Goal: Transaction & Acquisition: Purchase product/service

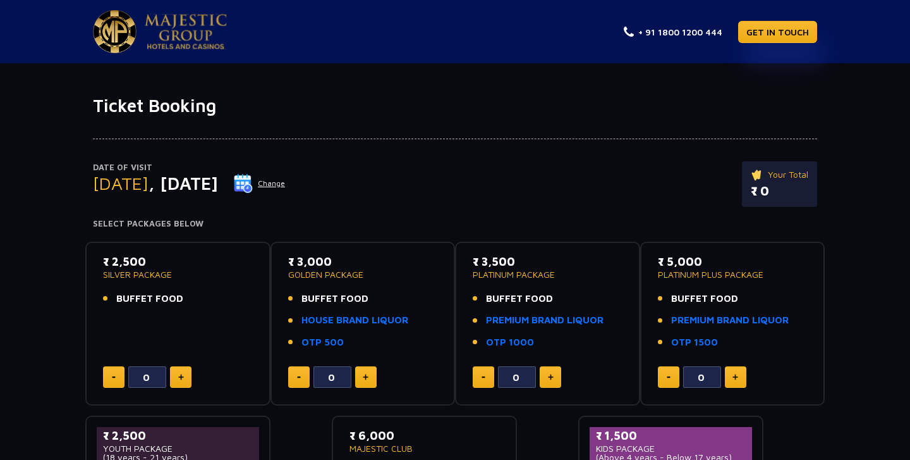
click at [286, 186] on button "Change" at bounding box center [259, 183] width 52 height 20
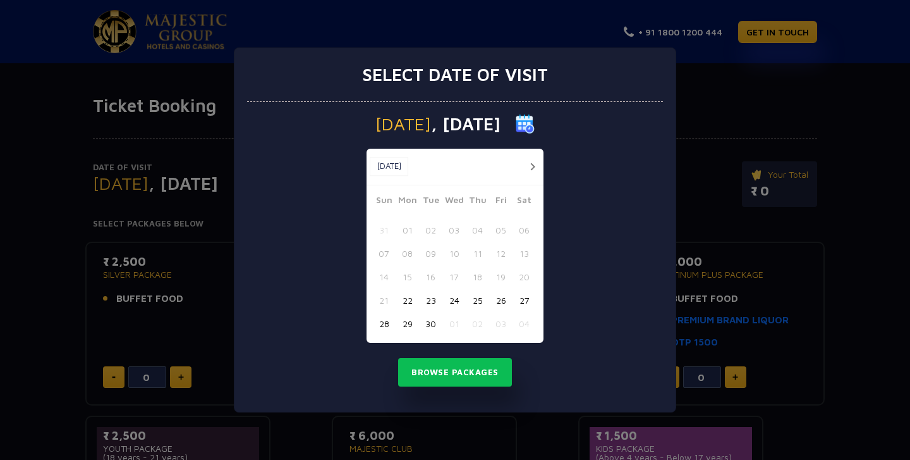
click at [536, 168] on button "button" at bounding box center [533, 167] width 16 height 16
click at [474, 231] on button "02" at bounding box center [477, 229] width 23 height 23
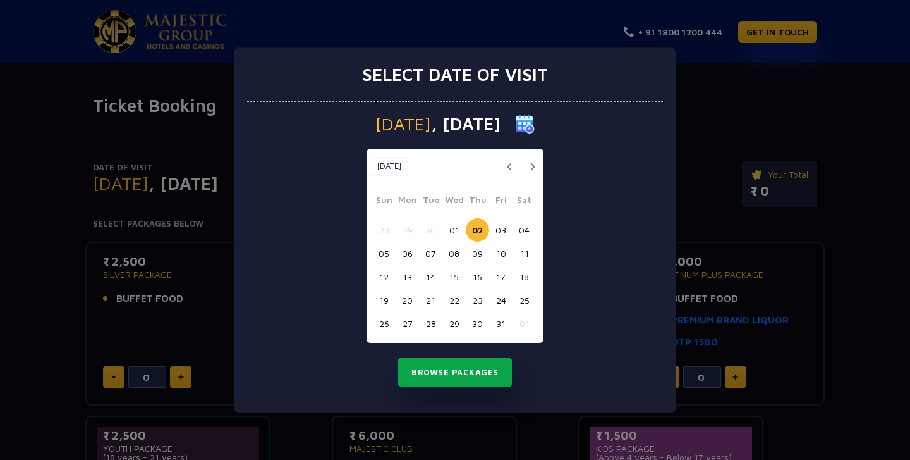
click at [469, 366] on button "Browse Packages" at bounding box center [455, 372] width 114 height 29
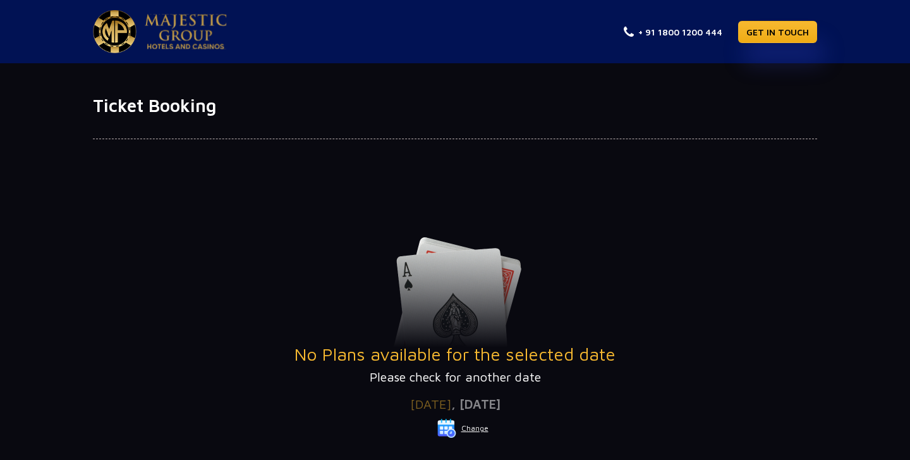
click at [477, 424] on button "Change" at bounding box center [463, 428] width 52 height 20
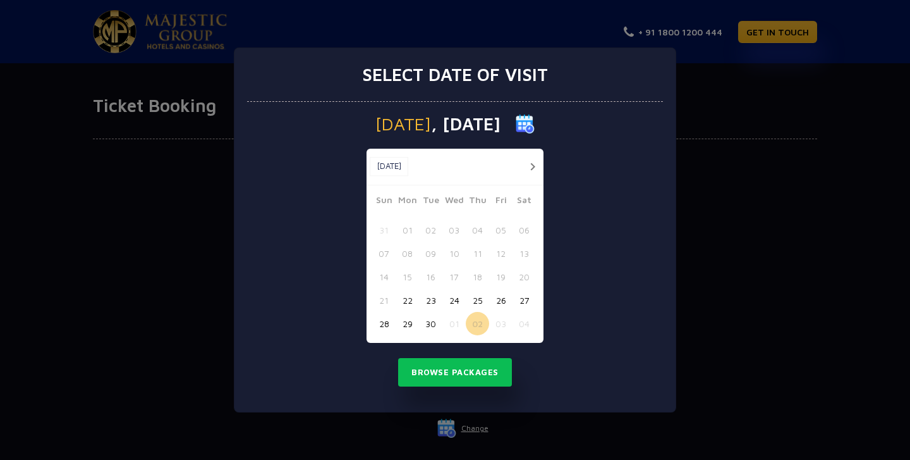
click at [530, 166] on button "button" at bounding box center [533, 167] width 16 height 16
click at [501, 228] on button "03" at bounding box center [500, 229] width 23 height 23
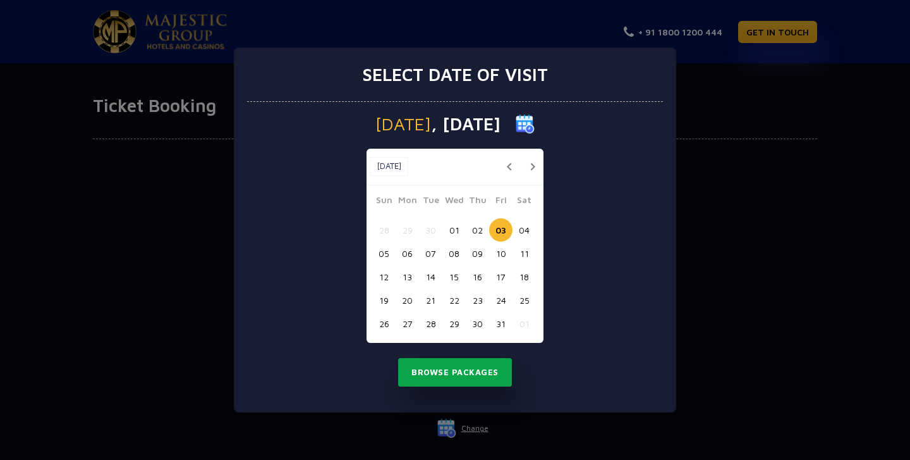
click at [463, 379] on button "Browse Packages" at bounding box center [455, 372] width 114 height 29
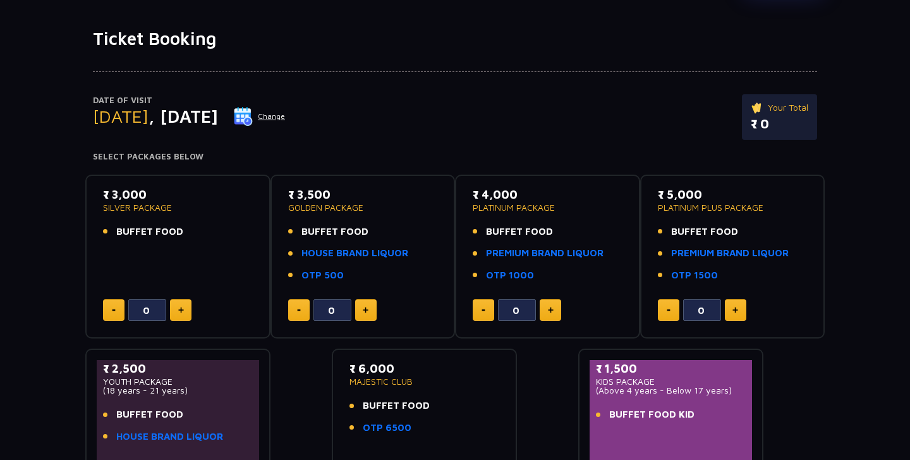
scroll to position [68, 0]
click at [181, 236] on div "₹ 3,000 SILVER PACKAGE BUFFET FOOD" at bounding box center [178, 215] width 150 height 61
click at [179, 226] on span "BUFFET FOOD" at bounding box center [149, 231] width 67 height 15
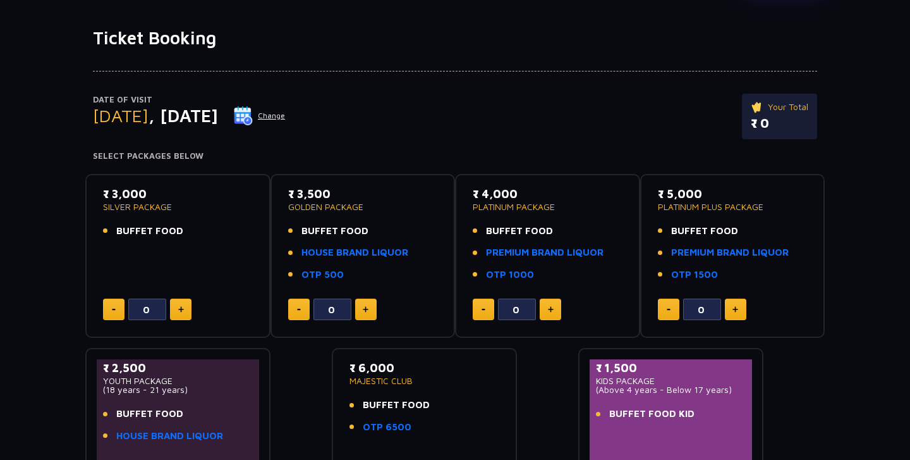
click at [286, 112] on button "Change" at bounding box center [259, 116] width 52 height 20
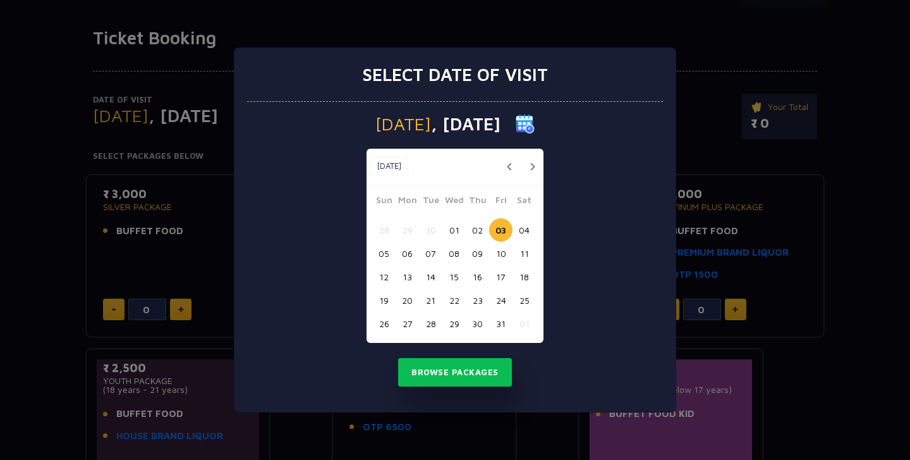
click at [525, 231] on button "04" at bounding box center [524, 229] width 23 height 23
click at [448, 369] on button "Browse Packages" at bounding box center [455, 372] width 114 height 29
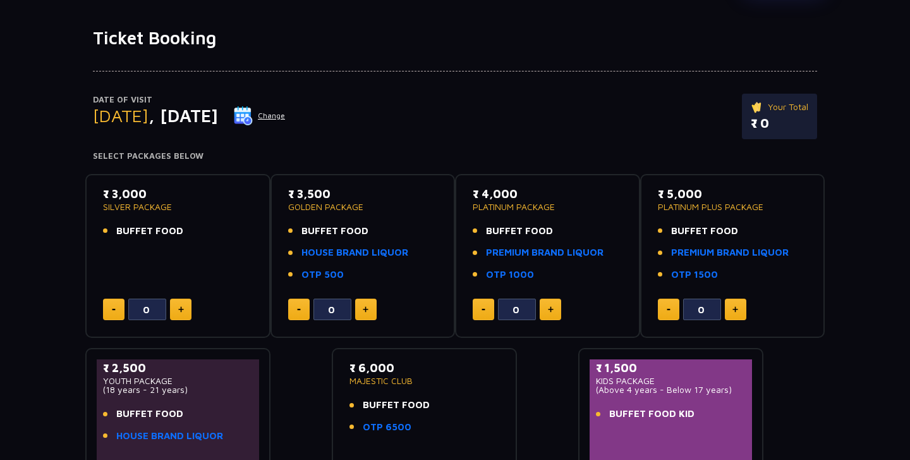
click at [286, 118] on button "Change" at bounding box center [259, 116] width 52 height 20
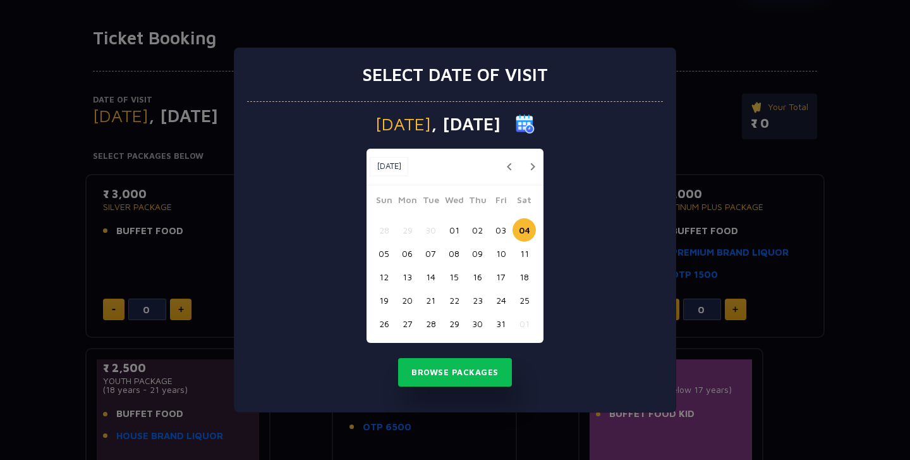
click at [410, 252] on button "06" at bounding box center [407, 253] width 23 height 23
click at [444, 378] on button "Browse Packages" at bounding box center [455, 372] width 114 height 29
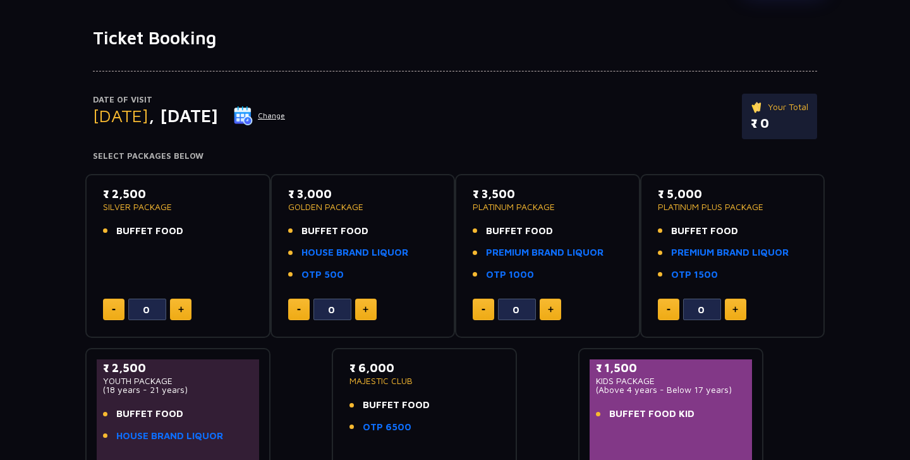
click at [286, 111] on button "Change" at bounding box center [259, 116] width 52 height 20
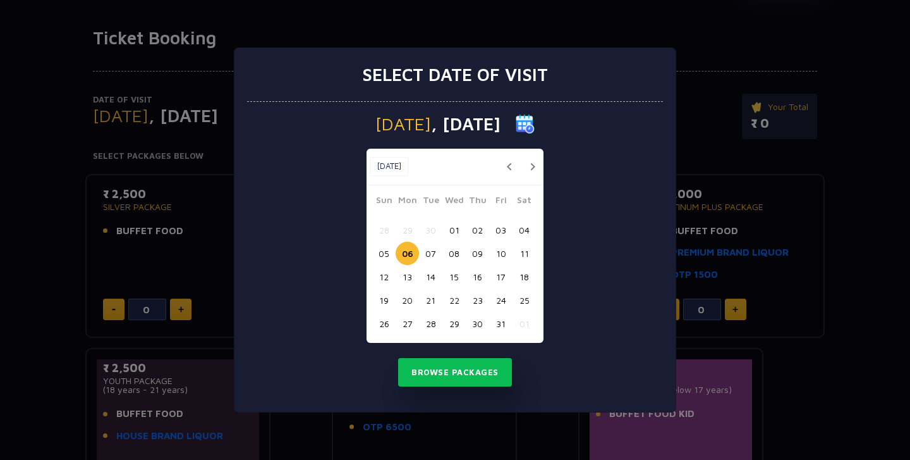
click at [477, 305] on button "23" at bounding box center [477, 299] width 23 height 23
click at [477, 344] on div "Thursday , 23 Oct 2025 Oct, 2025 Oct, 2025 Sun Mon Tue Wed Thu Fri Sat 28 29 30…" at bounding box center [455, 257] width 416 height 310
click at [474, 363] on button "Browse Packages" at bounding box center [455, 372] width 114 height 29
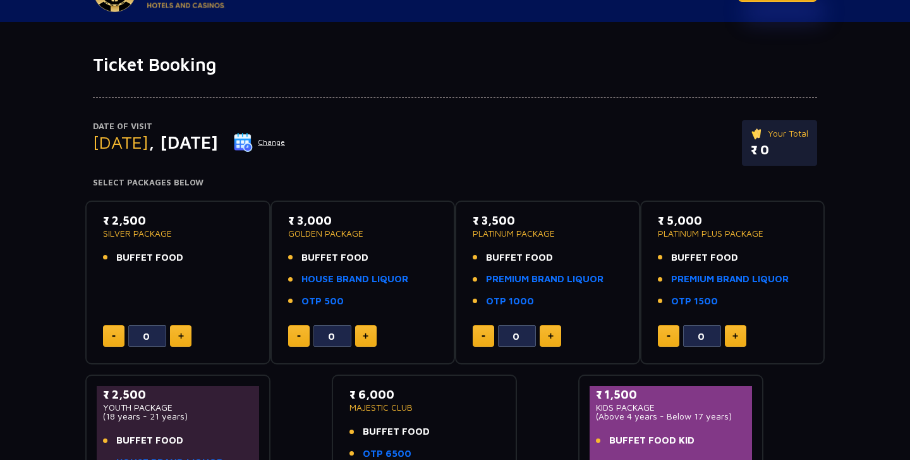
scroll to position [23, 0]
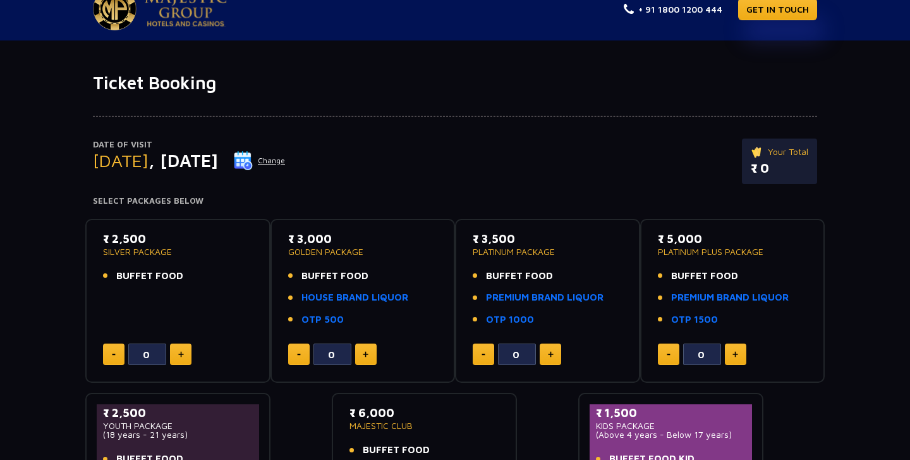
click at [286, 157] on button "Change" at bounding box center [259, 160] width 52 height 20
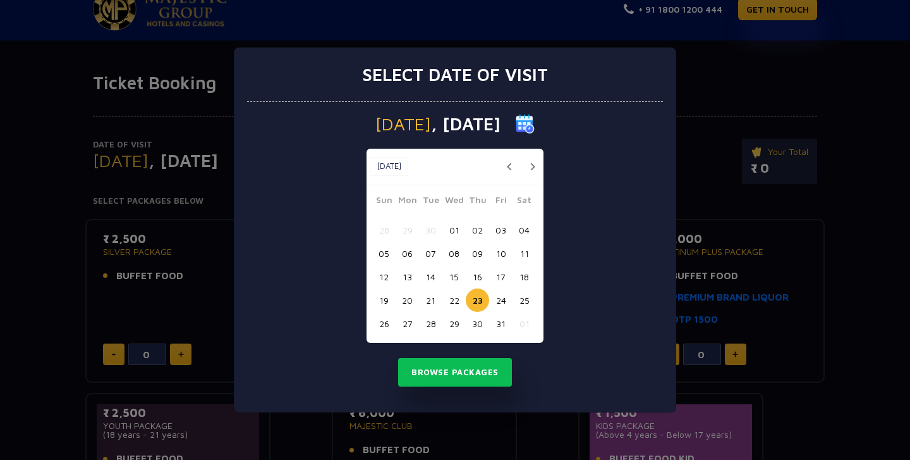
click at [510, 168] on button "button" at bounding box center [509, 167] width 16 height 16
click at [448, 293] on button "24" at bounding box center [454, 299] width 23 height 23
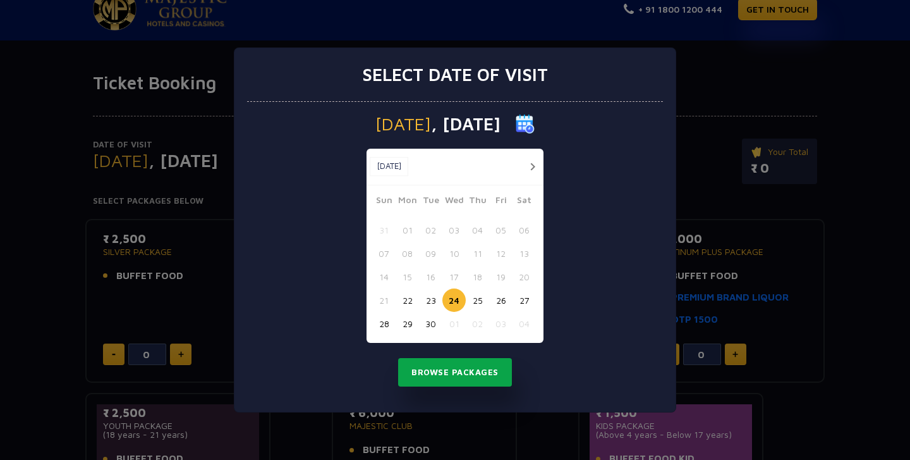
click at [452, 359] on button "Browse Packages" at bounding box center [455, 372] width 114 height 29
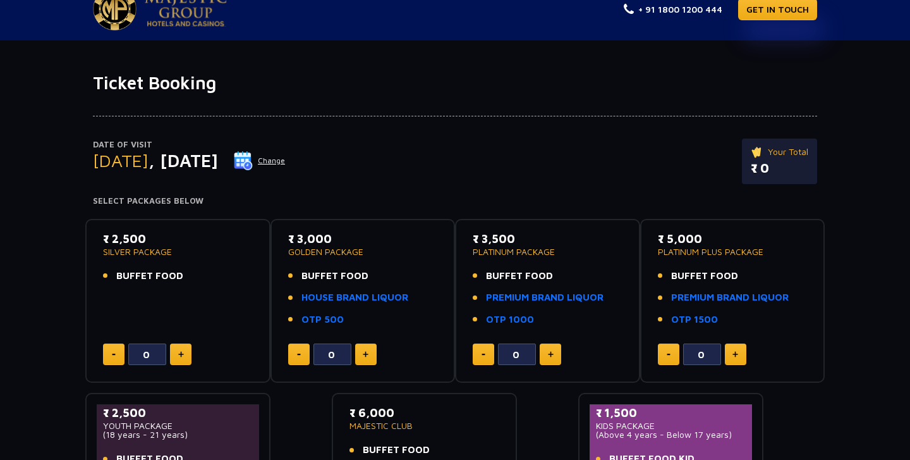
click at [286, 159] on button "Change" at bounding box center [259, 160] width 52 height 20
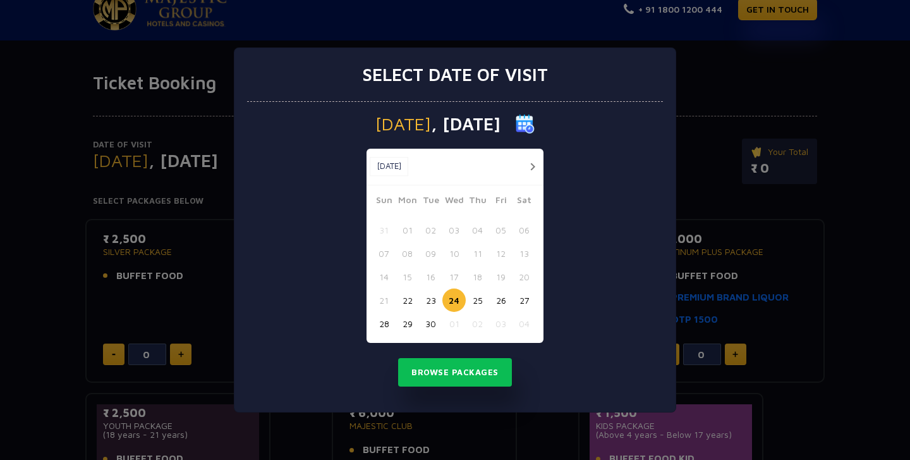
click at [527, 172] on div at bounding box center [528, 167] width 23 height 16
click at [531, 162] on button "button" at bounding box center [533, 167] width 16 height 16
click at [200, 360] on div "Select date of visit Wednesday , 24 Sep 2025 Oct, 2025 Oct, 2025 Sun Mon Tue We…" at bounding box center [455, 230] width 910 height 460
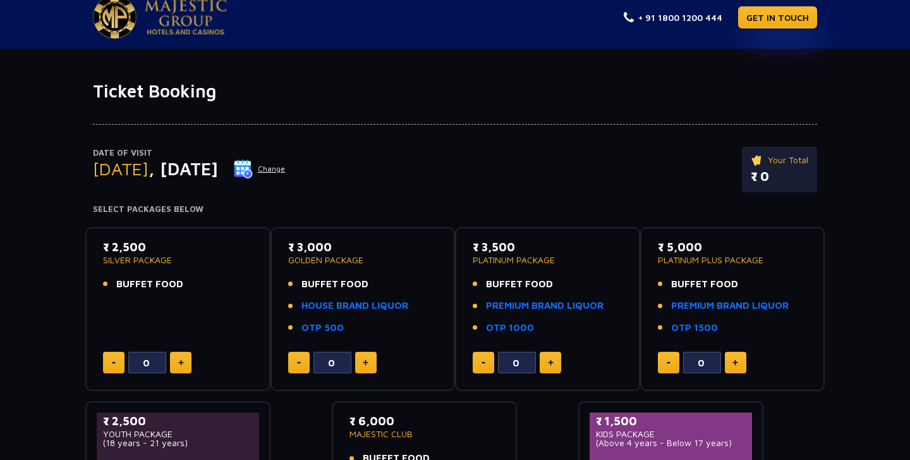
scroll to position [14, 0]
click at [286, 171] on button "Change" at bounding box center [259, 169] width 52 height 20
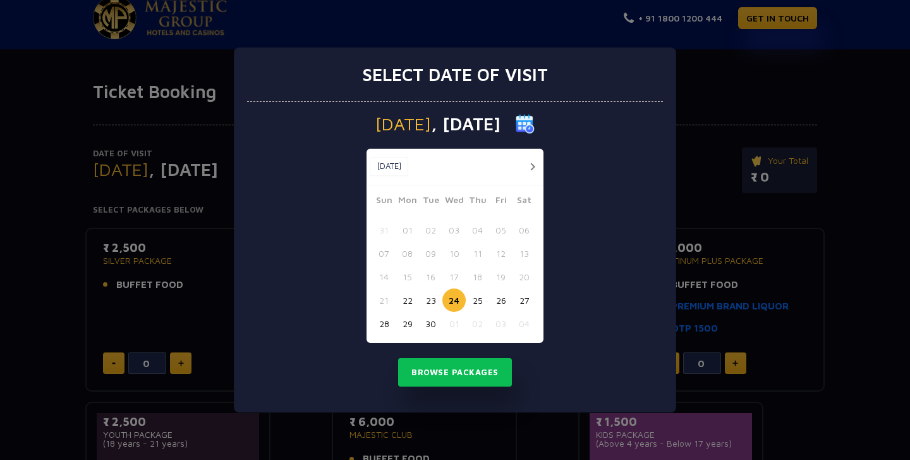
click at [412, 303] on button "22" at bounding box center [407, 299] width 23 height 23
click at [429, 368] on button "Browse Packages" at bounding box center [455, 372] width 114 height 29
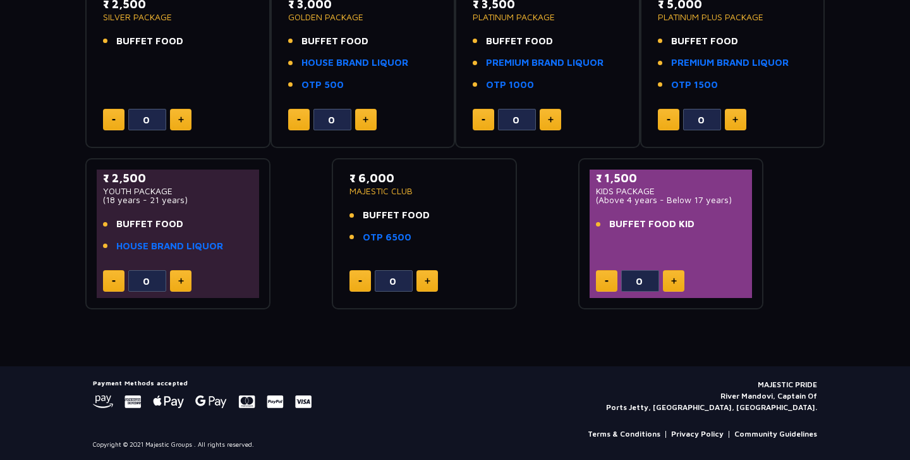
scroll to position [257, 0]
drag, startPoint x: 359, startPoint y: 396, endPoint x: 85, endPoint y: 389, distance: 274.5
click at [84, 390] on footer "Payment Methods accepted MAJESTIC PRIDE River Mandovi, Captain Of Ports Jetty, …" at bounding box center [455, 414] width 910 height 95
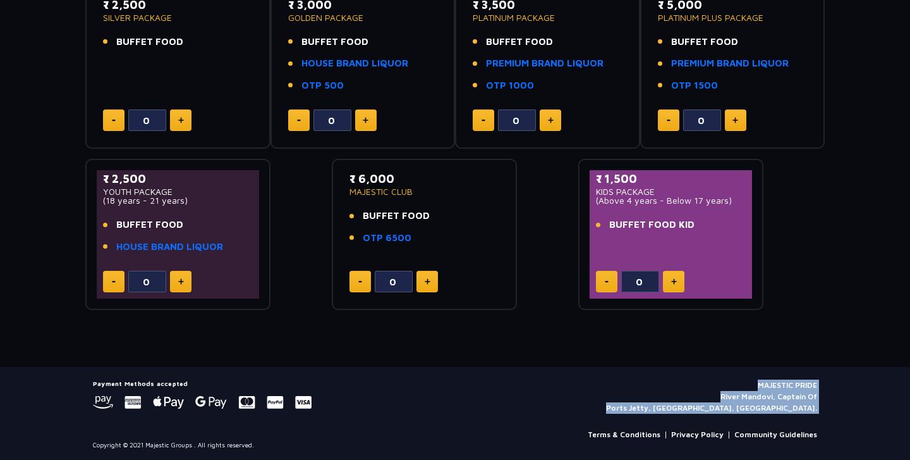
drag, startPoint x: 86, startPoint y: 384, endPoint x: 589, endPoint y: 420, distance: 503.9
click at [589, 420] on div "Payment Methods accepted MAJESTIC PRIDE River Mandovi, Captain Of Ports Jetty, …" at bounding box center [455, 414] width 740 height 70
drag, startPoint x: 829, startPoint y: 387, endPoint x: 575, endPoint y: 427, distance: 257.3
click at [575, 425] on footer "Payment Methods accepted MAJESTIC PRIDE River Mandovi, Captain Of Ports Jetty, …" at bounding box center [455, 414] width 910 height 95
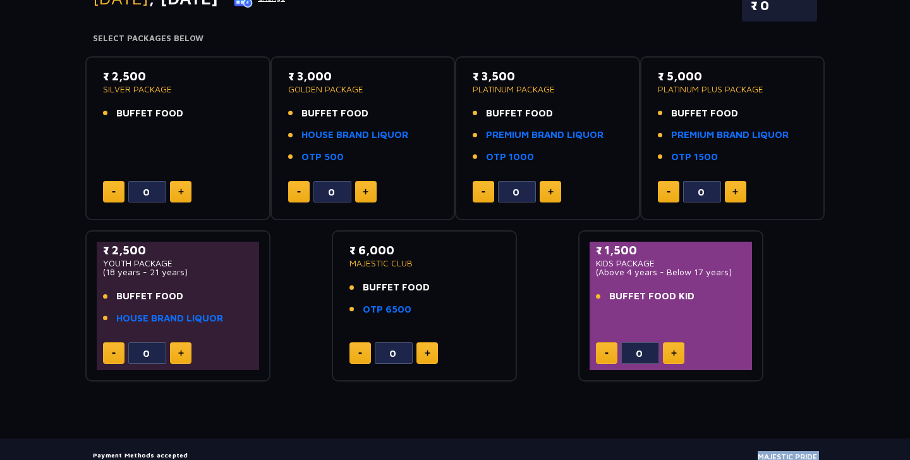
scroll to position [187, 0]
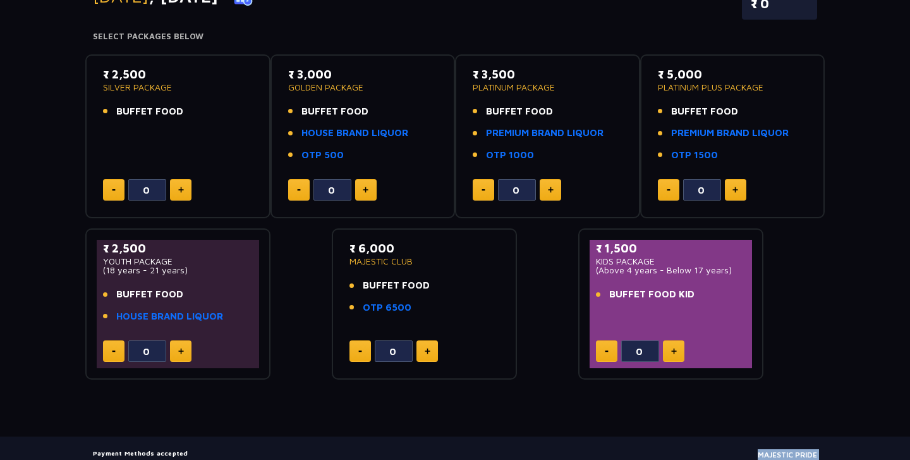
click at [628, 316] on div "₹ 1,500 KIDS PACKAGE (Above 4 years - Below 17 years) BUFFET FOOD KID 0" at bounding box center [671, 304] width 162 height 128
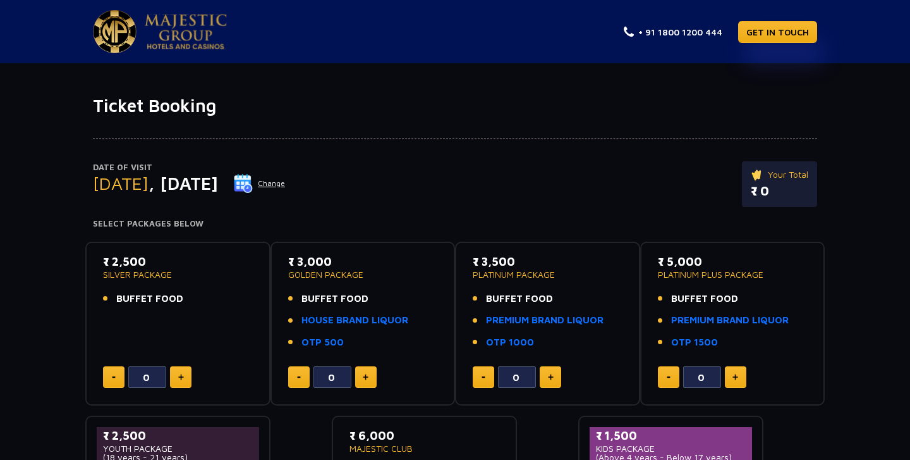
scroll to position [0, 0]
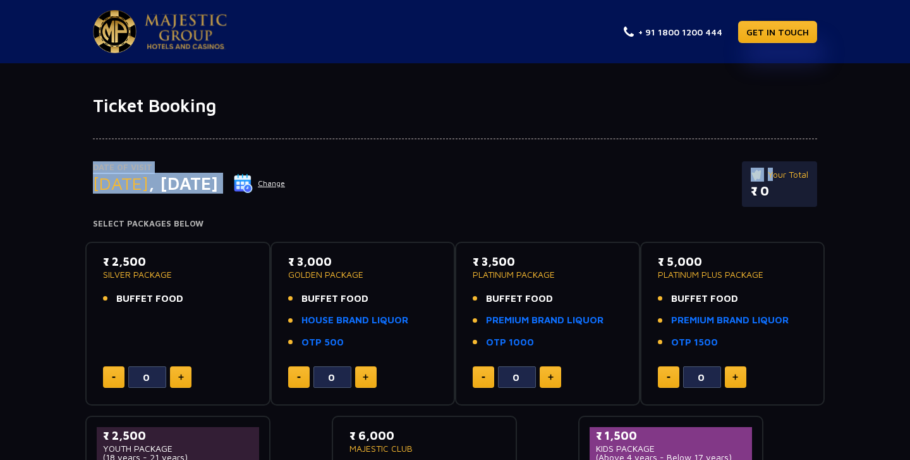
drag, startPoint x: 99, startPoint y: 139, endPoint x: 788, endPoint y: 166, distance: 689.6
click at [788, 166] on div "Date of Visit Monday , 22 Sep 2025 Change Your Total ₹ 0 Select Packages Below" at bounding box center [455, 172] width 740 height 113
drag, startPoint x: 824, startPoint y: 141, endPoint x: 0, endPoint y: 165, distance: 824.8
click at [0, 165] on div "Date of Visit Monday , 22 Sep 2025 Change Your Total ₹ 0 Select Packages Below …" at bounding box center [455, 341] width 910 height 451
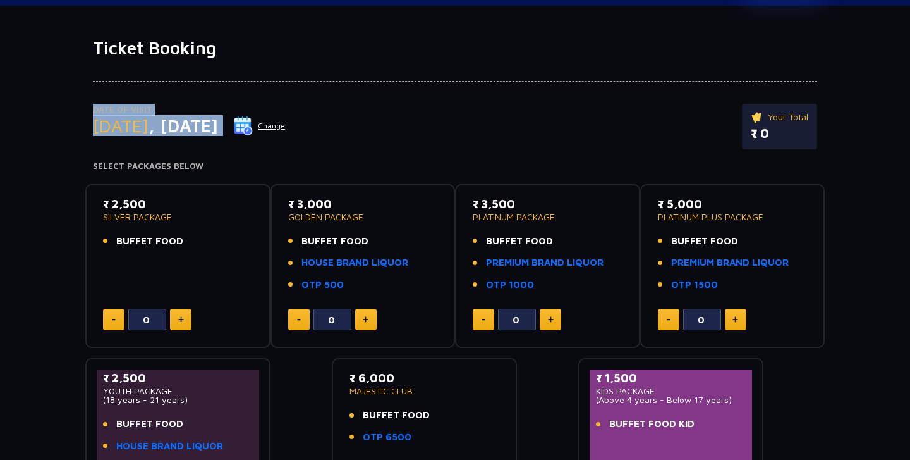
scroll to position [51, 0]
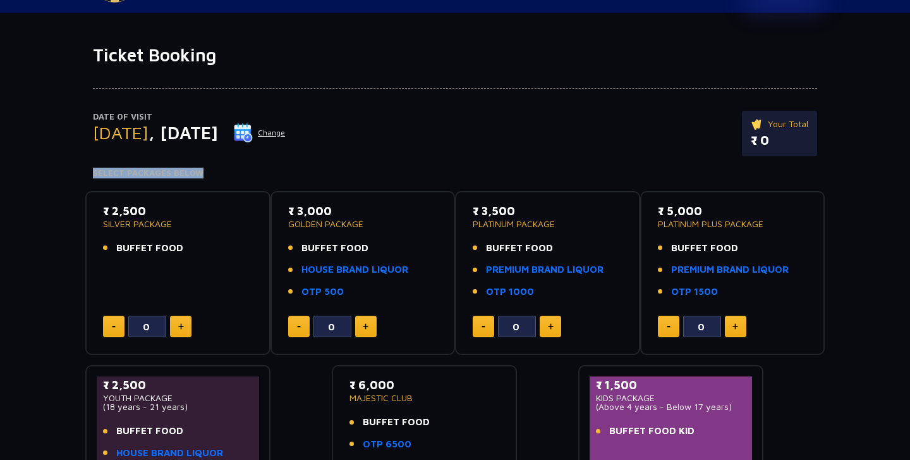
drag, startPoint x: 211, startPoint y: 176, endPoint x: 88, endPoint y: 174, distance: 123.3
click at [87, 174] on div "Date of Visit Monday , 22 Sep 2025 Change Your Total ₹ 0 Select Packages Below" at bounding box center [455, 122] width 740 height 113
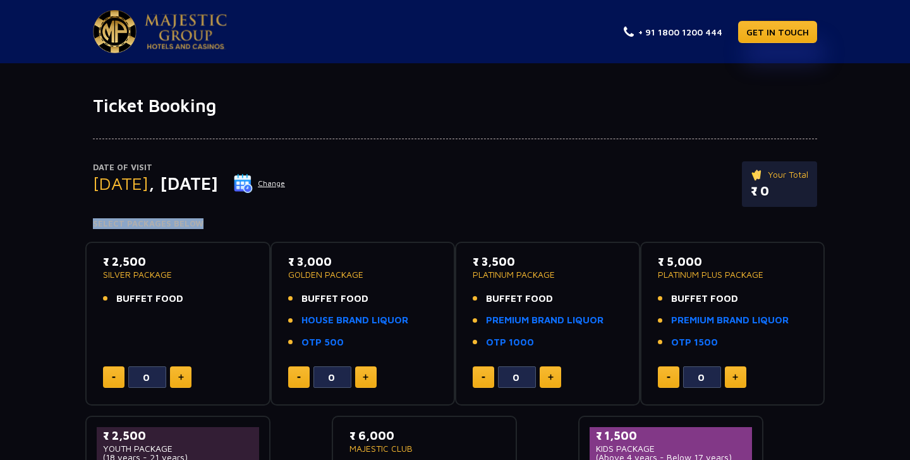
scroll to position [0, 0]
click at [286, 181] on button "Change" at bounding box center [259, 183] width 52 height 20
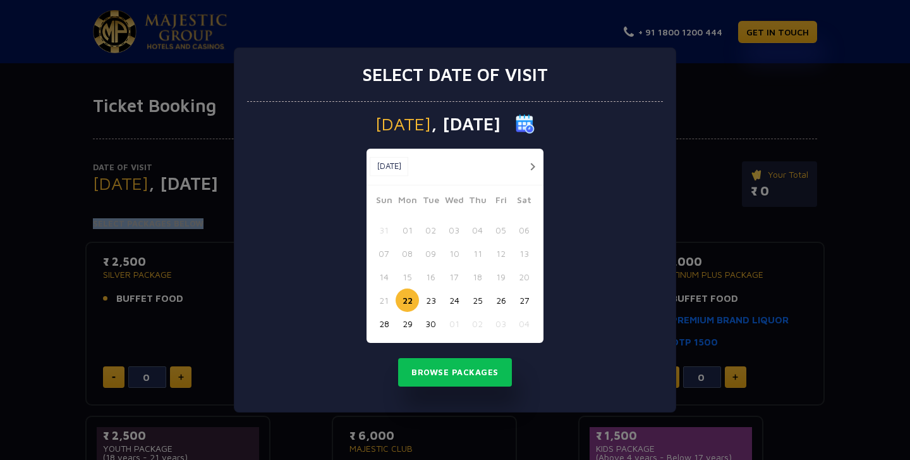
click at [532, 163] on button "button" at bounding box center [533, 167] width 16 height 16
click at [502, 231] on button "03" at bounding box center [500, 229] width 23 height 23
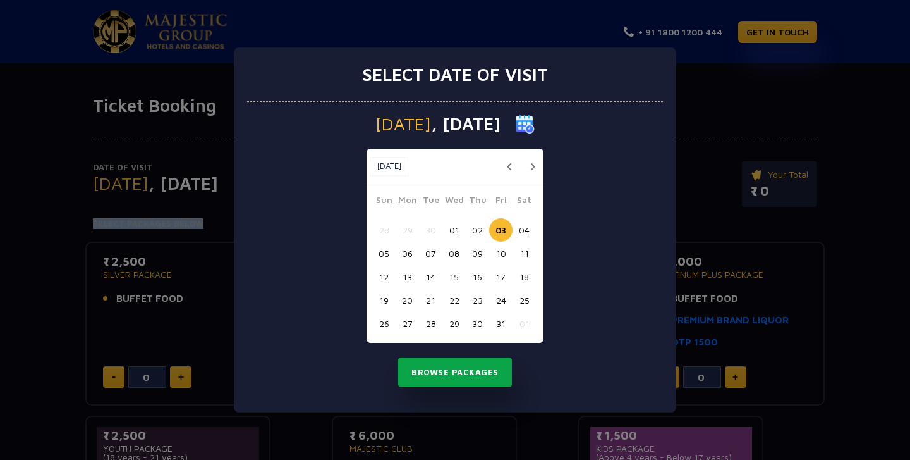
click at [468, 361] on button "Browse Packages" at bounding box center [455, 372] width 114 height 29
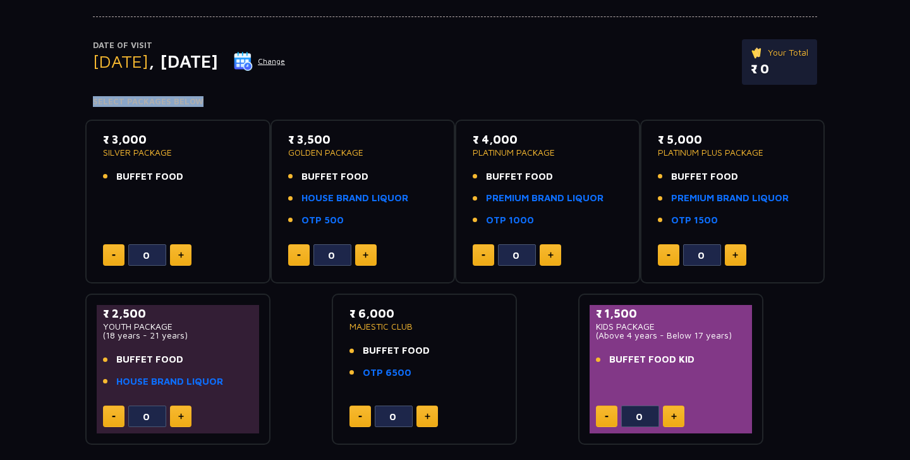
scroll to position [117, 0]
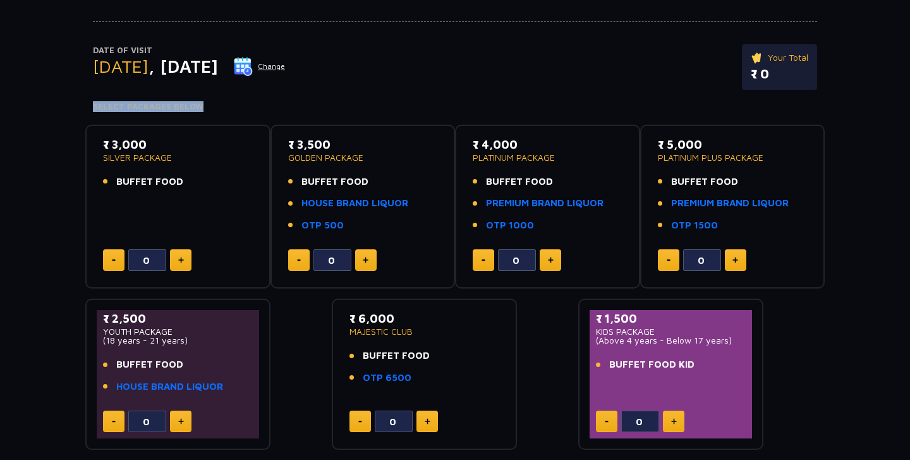
drag, startPoint x: 109, startPoint y: 150, endPoint x: 137, endPoint y: 141, distance: 28.6
click at [137, 141] on p "₹ 3,000" at bounding box center [178, 144] width 150 height 17
drag, startPoint x: 299, startPoint y: 143, endPoint x: 331, endPoint y: 133, distance: 33.6
click at [331, 133] on div "₹ 3,500 GOLDEN PACKAGE BUFFET FOOD HOUSE BRAND LIQUOR OTP 500 0" at bounding box center [363, 207] width 185 height 164
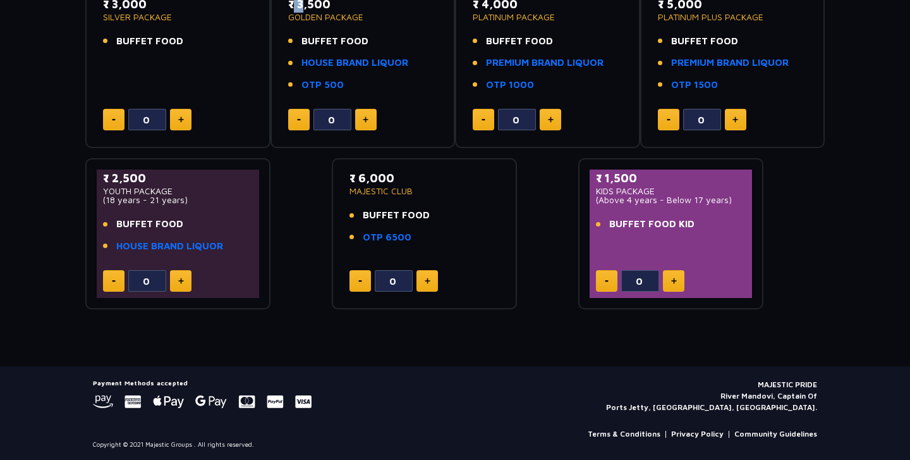
scroll to position [257, 0]
click at [437, 283] on button at bounding box center [427, 281] width 21 height 21
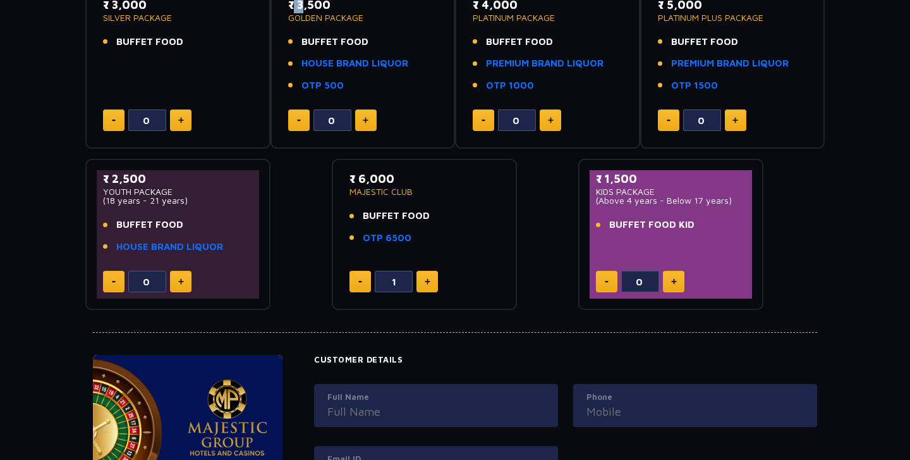
click at [436, 284] on button at bounding box center [427, 281] width 21 height 21
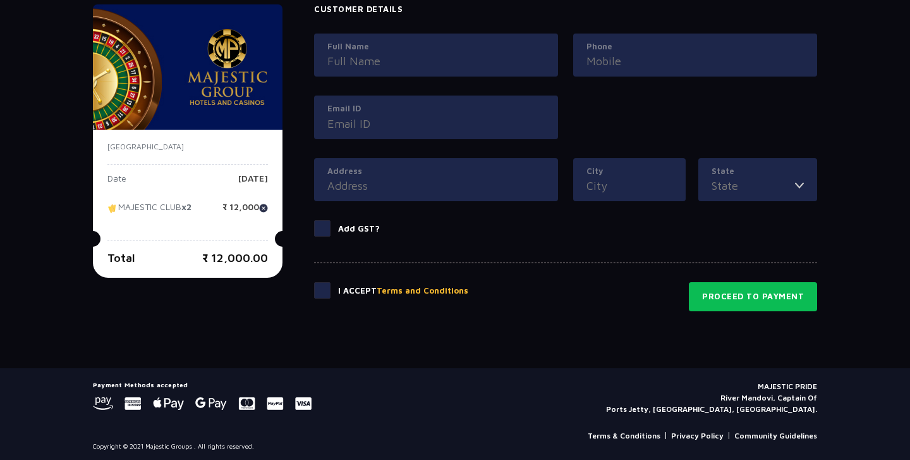
scroll to position [606, 0]
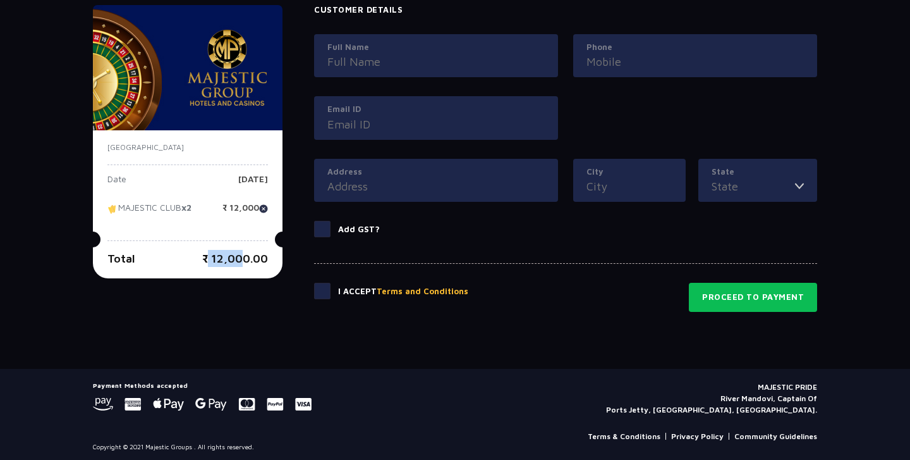
drag, startPoint x: 236, startPoint y: 254, endPoint x: 200, endPoint y: 261, distance: 36.7
click at [200, 261] on div "Total ₹ 12,000.00" at bounding box center [187, 258] width 161 height 17
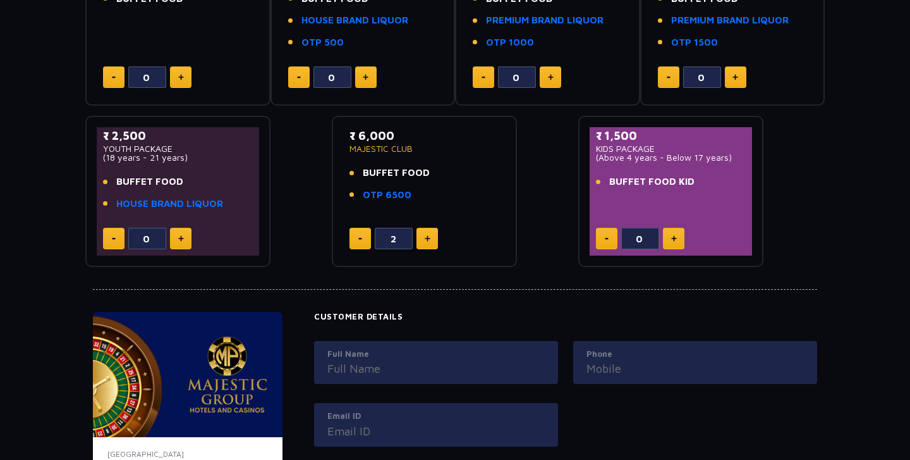
scroll to position [300, 0]
click at [355, 242] on button at bounding box center [360, 238] width 21 height 21
click at [432, 243] on button at bounding box center [427, 238] width 21 height 21
type input "2"
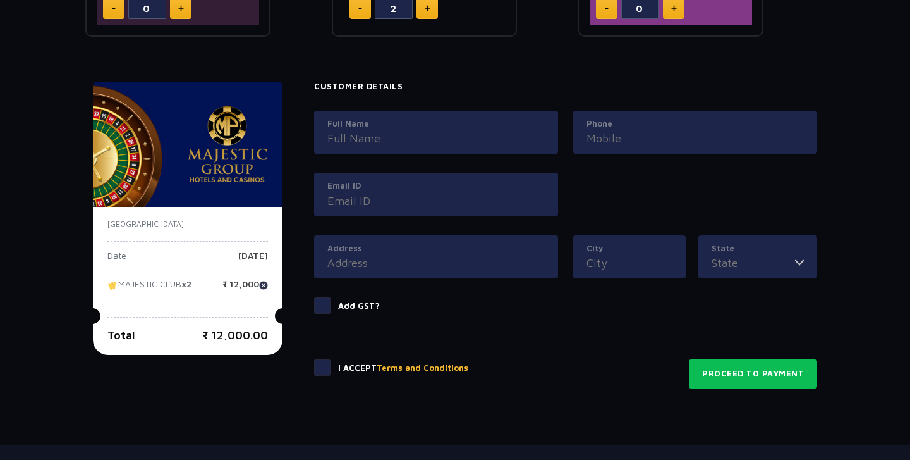
scroll to position [559, 0]
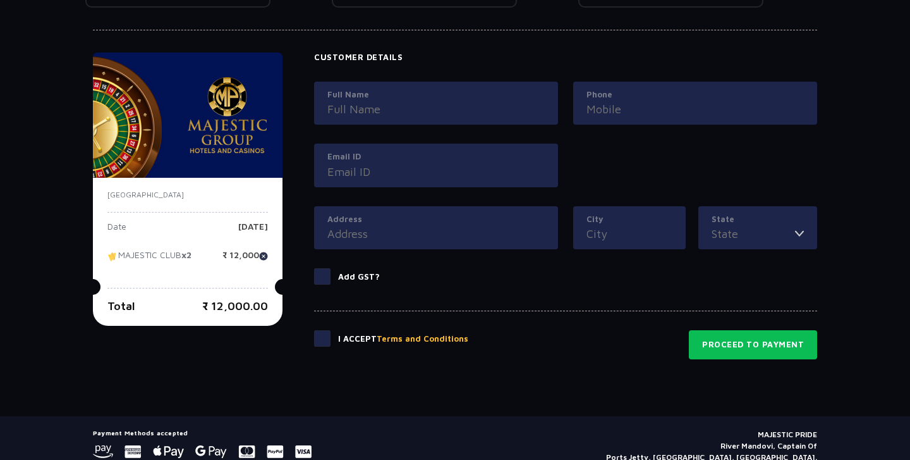
click at [322, 278] on span at bounding box center [322, 276] width 16 height 16
click at [0, 0] on input "Add GST?" at bounding box center [0, 0] width 0 height 0
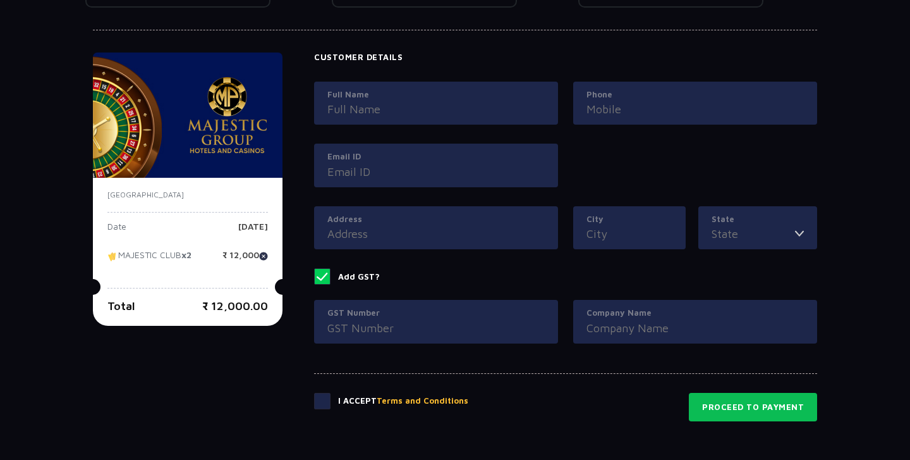
click at [322, 276] on span at bounding box center [322, 276] width 16 height 16
click at [0, 0] on input "Add GST?" at bounding box center [0, 0] width 0 height 0
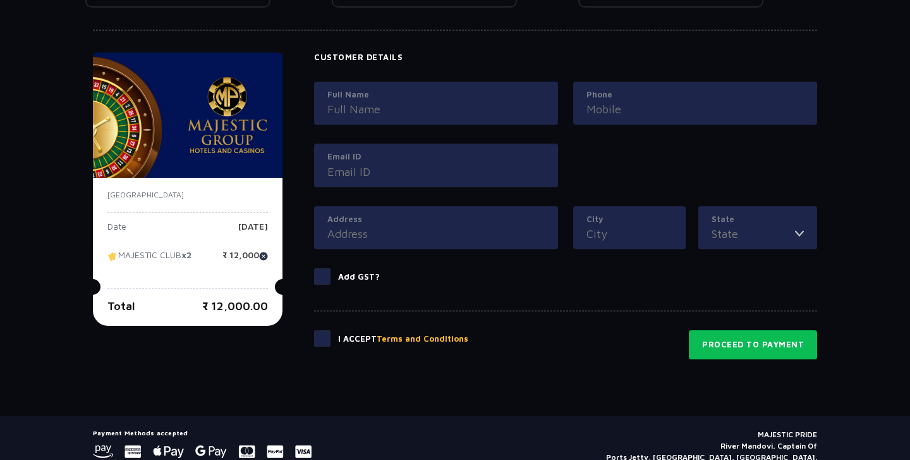
click at [330, 341] on span at bounding box center [322, 338] width 16 height 16
click at [0, 0] on input "checkbox" at bounding box center [0, 0] width 0 height 0
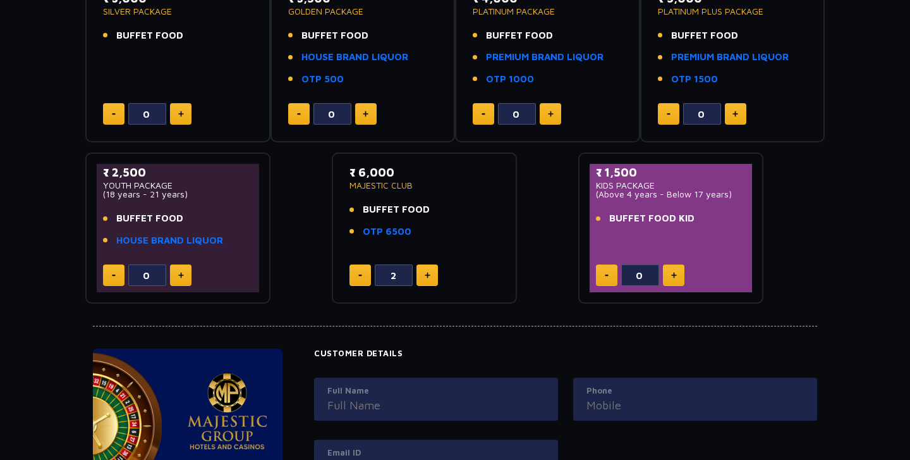
scroll to position [255, 0]
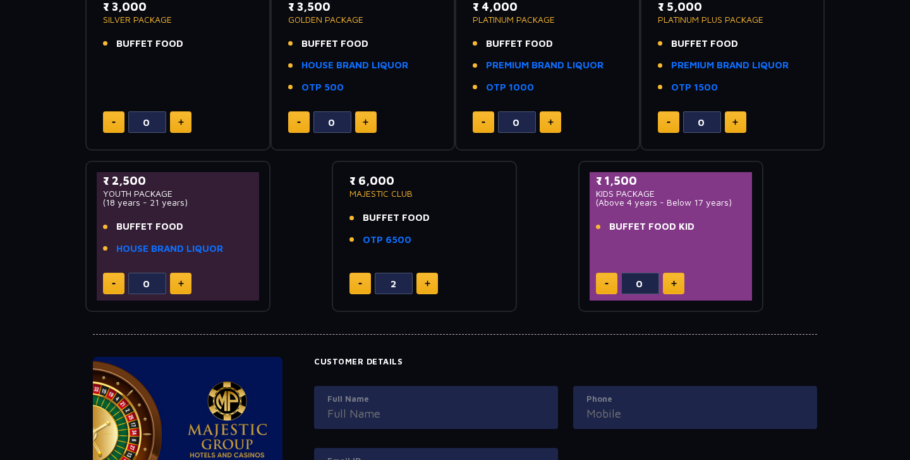
drag, startPoint x: 363, startPoint y: 216, endPoint x: 447, endPoint y: 216, distance: 84.1
click at [448, 216] on li "BUFFET FOOD" at bounding box center [425, 218] width 150 height 15
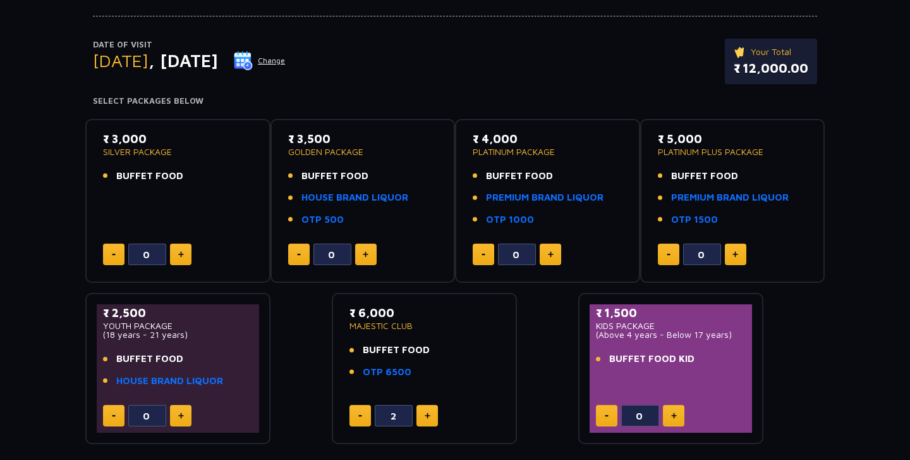
scroll to position [122, 0]
drag, startPoint x: 302, startPoint y: 200, endPoint x: 336, endPoint y: 210, distance: 35.0
drag, startPoint x: 362, startPoint y: 229, endPoint x: 283, endPoint y: 135, distance: 122.6
click at [283, 135] on div "₹ 3,500 GOLDEN PACKAGE BUFFET FOOD HOUSE BRAND LIQUOR OTP 500 0" at bounding box center [363, 202] width 162 height 142
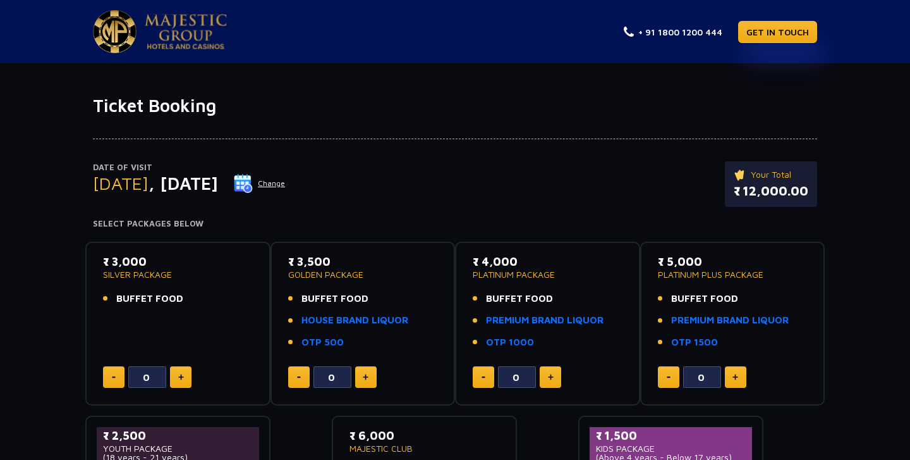
scroll to position [0, 0]
drag, startPoint x: 83, startPoint y: 111, endPoint x: 621, endPoint y: 274, distance: 562.2
click at [209, 32] on img at bounding box center [186, 31] width 82 height 35
drag, startPoint x: 87, startPoint y: 138, endPoint x: 298, endPoint y: 119, distance: 212.6
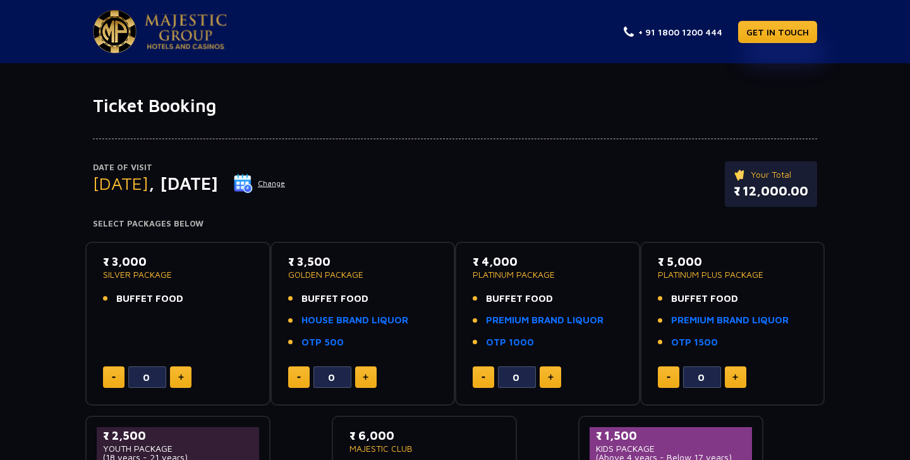
click at [298, 119] on div "Date of Visit [DATE] Change Your Total ₹ 12,000.00 Select Packages Below" at bounding box center [455, 172] width 740 height 113
drag, startPoint x: 86, startPoint y: 137, endPoint x: 446, endPoint y: 124, distance: 360.6
click at [449, 128] on div "Date of Visit [DATE] Change Your Total ₹ 12,000.00 Select Packages Below" at bounding box center [455, 172] width 740 height 113
drag, startPoint x: 454, startPoint y: 137, endPoint x: 907, endPoint y: 142, distance: 453.3
click at [907, 143] on div "Date of Visit Friday , 03 Oct 2025 Change Your Total ₹ 12,000.00 Select Package…" at bounding box center [455, 341] width 910 height 451
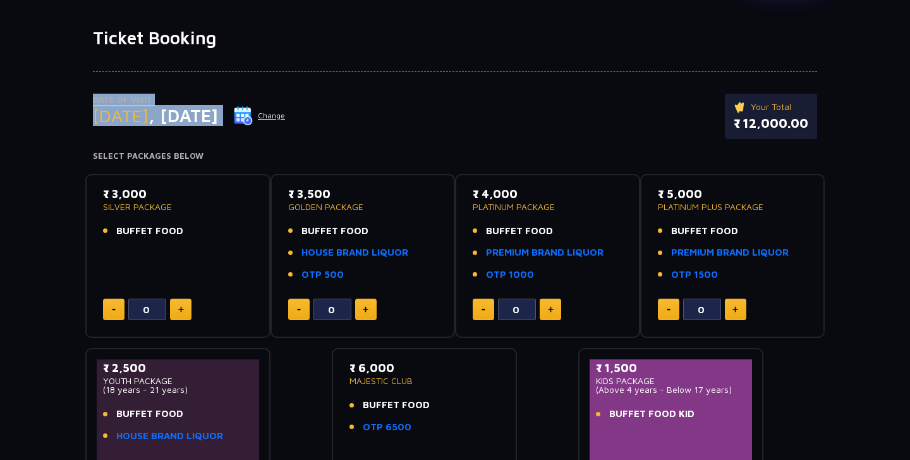
scroll to position [79, 0]
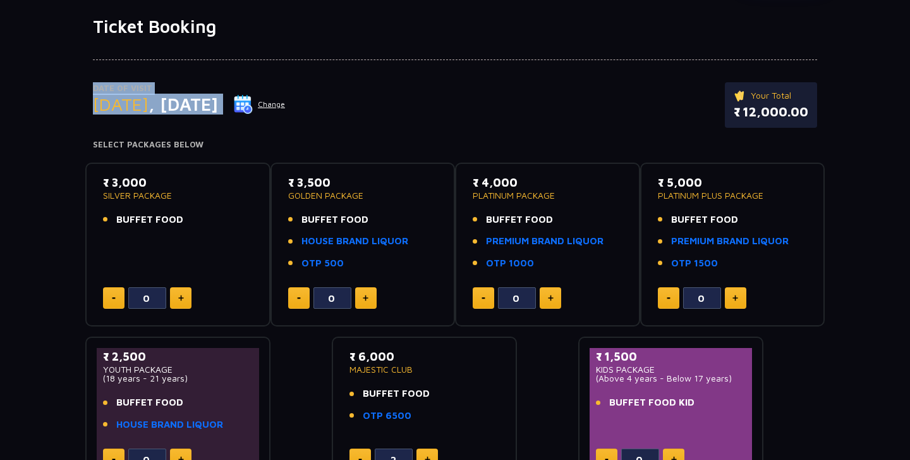
drag, startPoint x: 300, startPoint y: 223, endPoint x: 355, endPoint y: 260, distance: 66.1
click at [356, 260] on ul "BUFFET FOOD HOUSE BRAND LIQUOR OTP 500" at bounding box center [363, 241] width 150 height 58
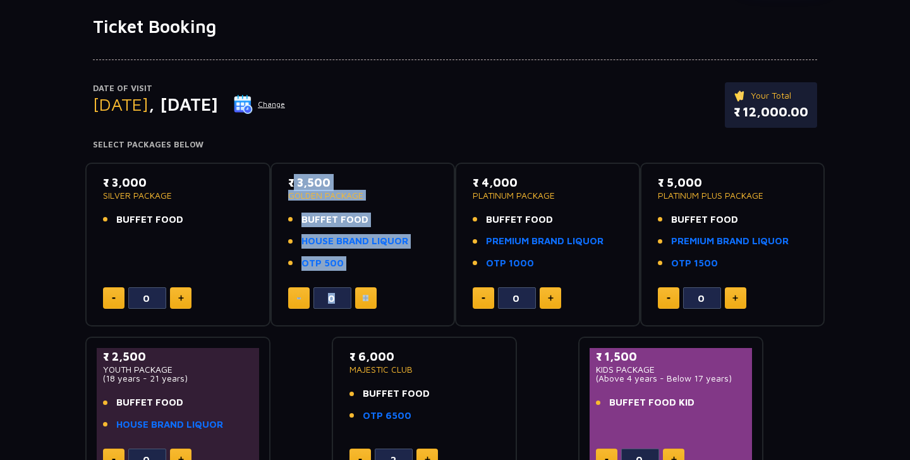
drag, startPoint x: 278, startPoint y: 169, endPoint x: 411, endPoint y: 314, distance: 196.9
click at [411, 315] on div "₹ 3,500 GOLDEN PACKAGE BUFFET FOOD HOUSE BRAND LIQUOR OTP 500 0" at bounding box center [363, 244] width 185 height 164
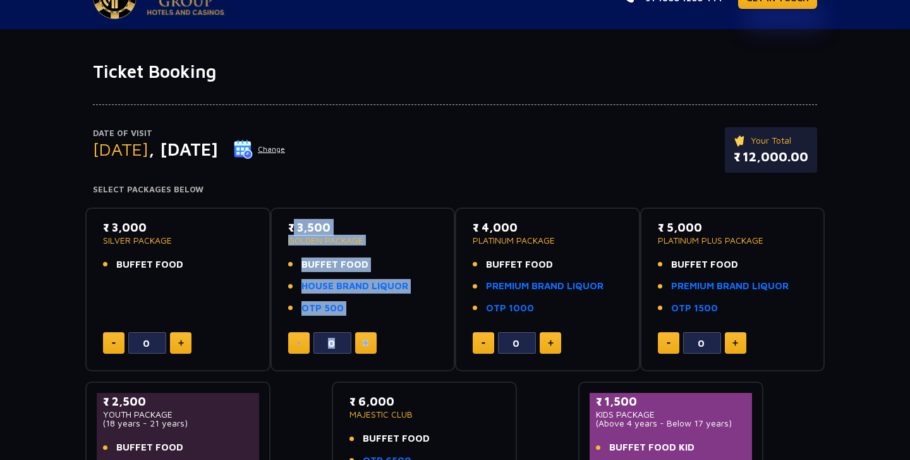
scroll to position [30, 0]
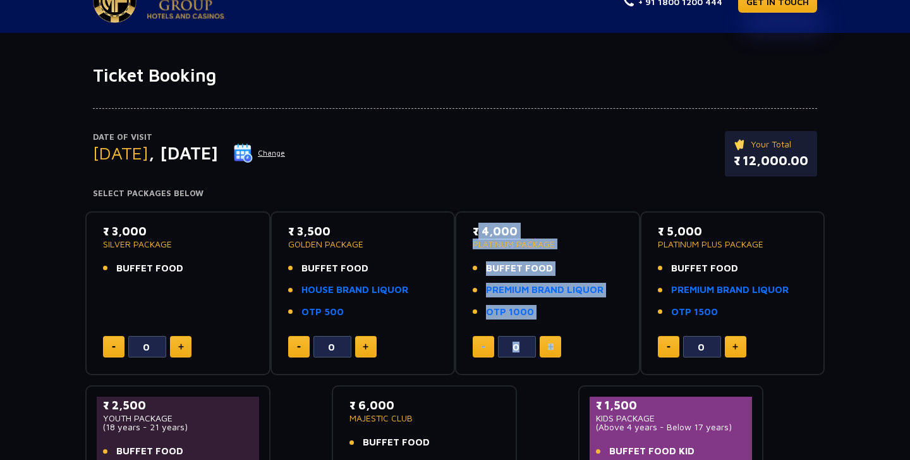
drag, startPoint x: 472, startPoint y: 231, endPoint x: 584, endPoint y: 342, distance: 156.9
click at [584, 343] on div "₹ 4,000 PLATINUM PACKAGE BUFFET FOOD PREMIUM BRAND LIQUOR OTP 1000 0" at bounding box center [548, 294] width 162 height 142
drag, startPoint x: 481, startPoint y: 231, endPoint x: 579, endPoint y: 333, distance: 141.3
click at [579, 333] on div "₹ 4,000 PLATINUM PACKAGE BUFFET FOOD PREMIUM BRAND LIQUOR OTP 1000 0" at bounding box center [548, 294] width 162 height 142
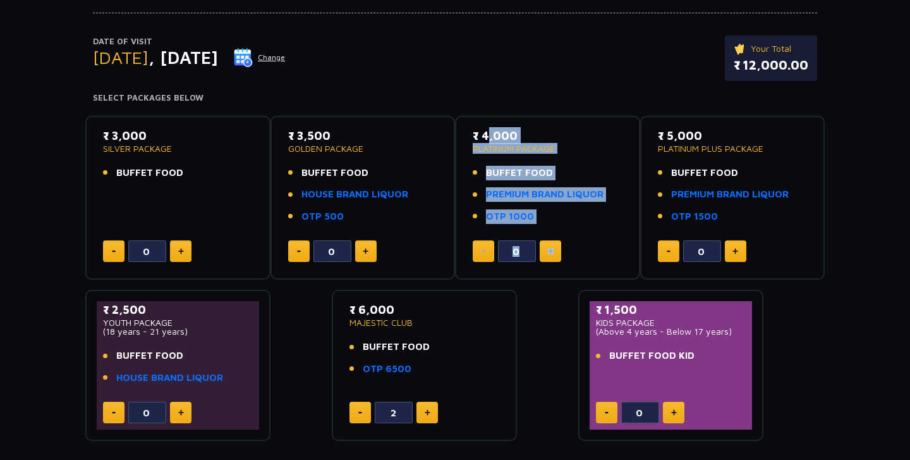
scroll to position [148, 0]
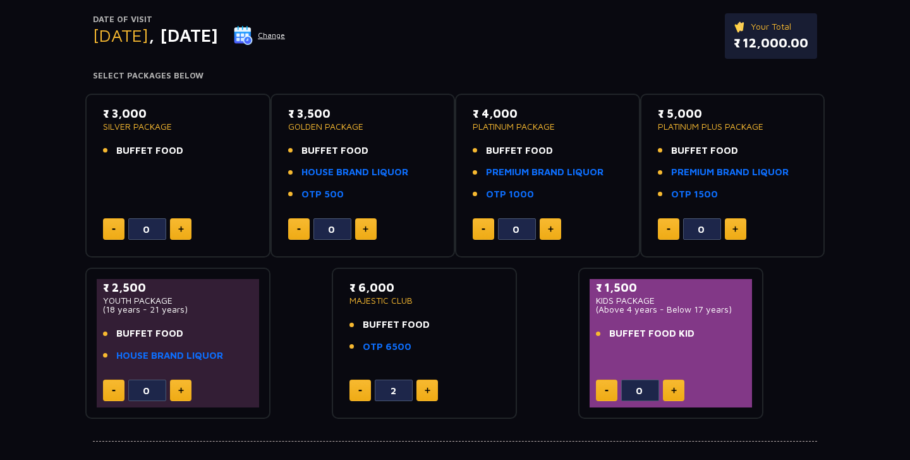
drag, startPoint x: 364, startPoint y: 321, endPoint x: 425, endPoint y: 315, distance: 62.2
click at [425, 317] on span "BUFFET FOOD" at bounding box center [396, 324] width 67 height 15
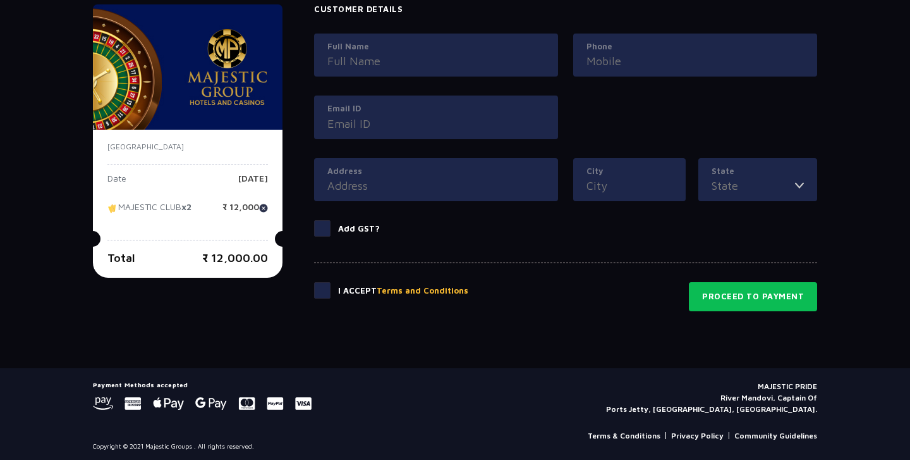
scroll to position [606, 0]
click at [326, 228] on span at bounding box center [322, 229] width 16 height 16
click at [0, 0] on input "Add GST?" at bounding box center [0, 0] width 0 height 0
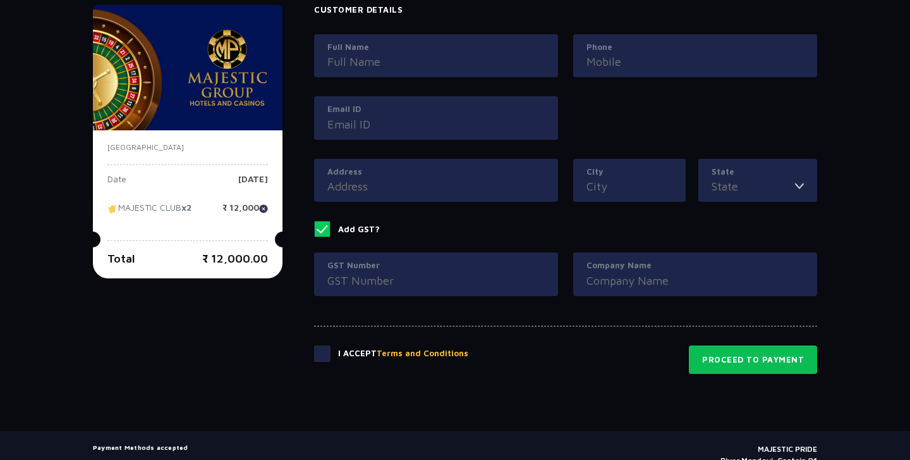
click at [326, 228] on span at bounding box center [322, 229] width 16 height 16
click at [0, 0] on input "Add GST?" at bounding box center [0, 0] width 0 height 0
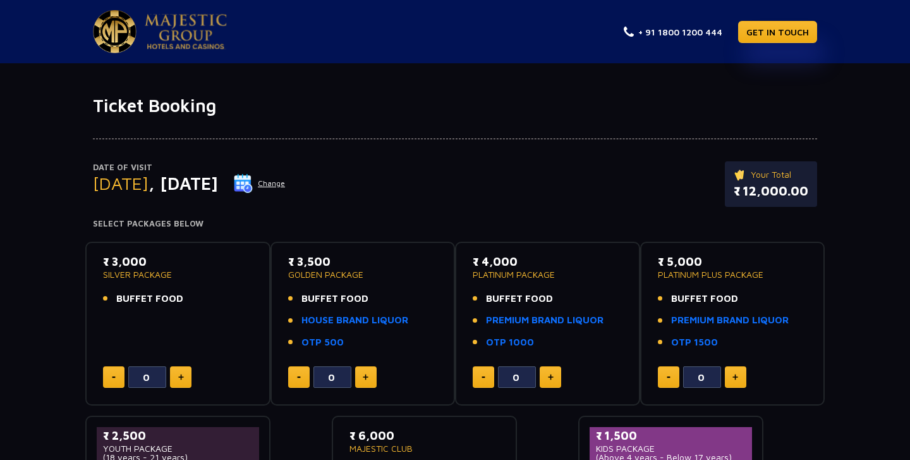
scroll to position [0, 0]
click at [184, 19] on img at bounding box center [186, 31] width 82 height 35
click at [168, 32] on img at bounding box center [186, 31] width 82 height 35
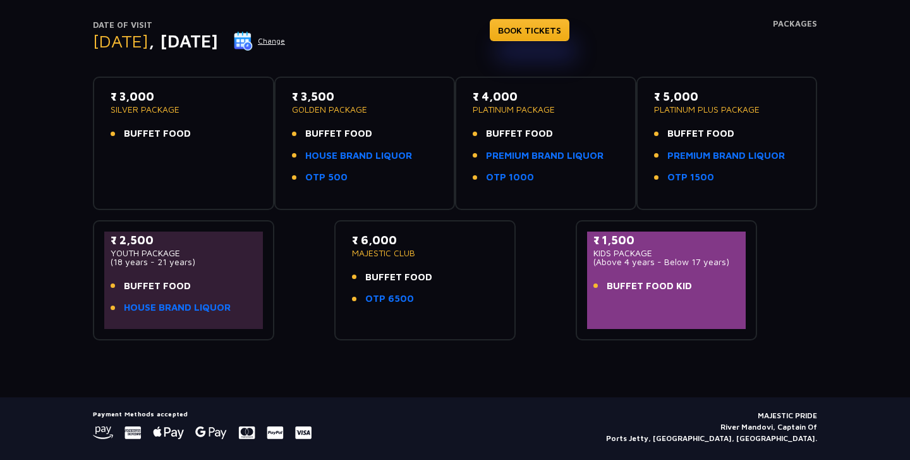
scroll to position [62, 0]
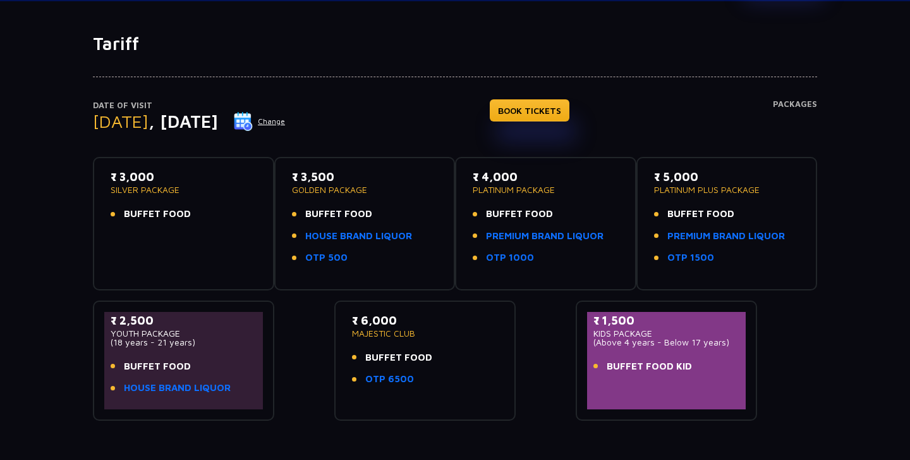
click at [812, 105] on h4 "Packages" at bounding box center [795, 122] width 44 height 46
drag, startPoint x: 774, startPoint y: 101, endPoint x: 842, endPoint y: 104, distance: 68.3
click at [842, 104] on div "Date of Visit [DATE] Change BOOK TICKETS Packages ₹ 3,000 SILVER PACKAGE BUFFET…" at bounding box center [455, 237] width 910 height 366
drag, startPoint x: 842, startPoint y: 104, endPoint x: 642, endPoint y: 104, distance: 200.4
click at [642, 104] on div "Date of Visit [DATE] Change BOOK TICKETS Packages ₹ 3,000 SILVER PACKAGE BUFFET…" at bounding box center [455, 237] width 910 height 366
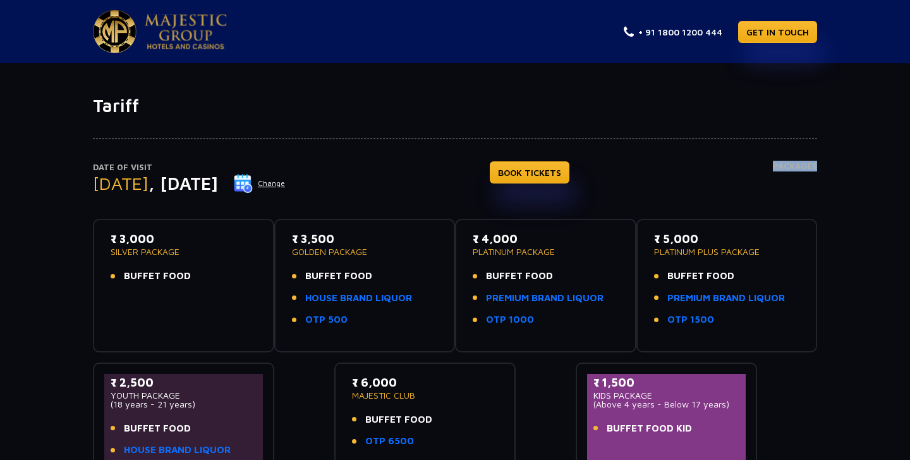
scroll to position [0, 0]
drag, startPoint x: 479, startPoint y: 240, endPoint x: 553, endPoint y: 353, distance: 135.5
click at [554, 355] on div "₹ 3,000 SILVER PACKAGE BUFFET FOOD ₹ 3,500 GOLDEN PACKAGE BUFFET FOOD HOUSE BRA…" at bounding box center [455, 346] width 725 height 274
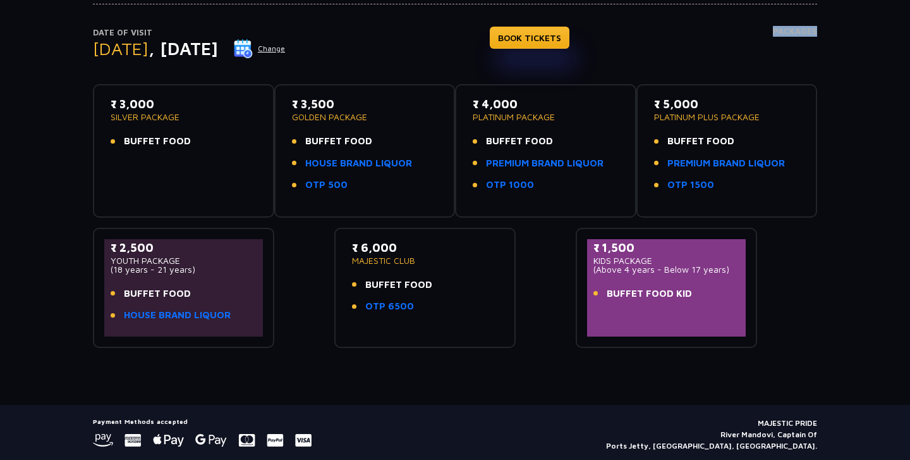
scroll to position [132, 0]
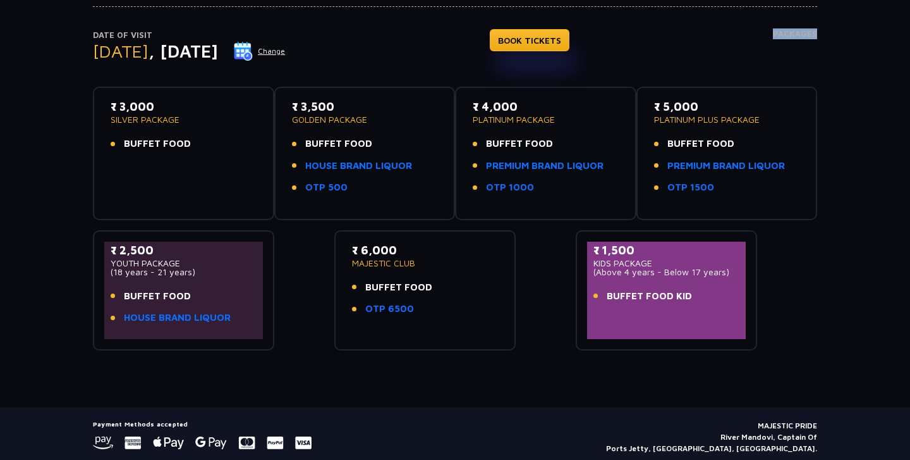
drag, startPoint x: 420, startPoint y: 305, endPoint x: 364, endPoint y: 236, distance: 89.0
click at [364, 236] on div "₹ 6,000 MAJESTIC CLUB BUFFET FOOD OTP 6500" at bounding box center [424, 290] width 181 height 120
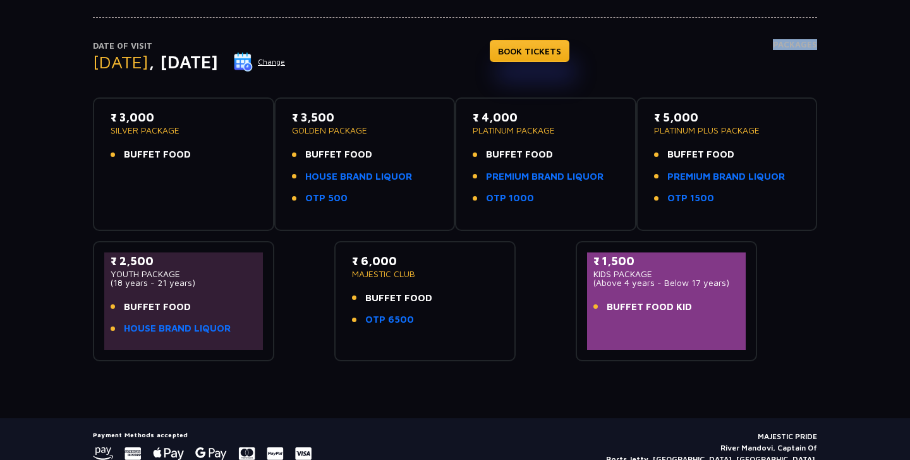
drag, startPoint x: 422, startPoint y: 323, endPoint x: 358, endPoint y: 262, distance: 88.5
click at [358, 262] on div "₹ 6,000 MAJESTIC CLUB BUFFET FOOD OTP 6500" at bounding box center [425, 293] width 146 height 82
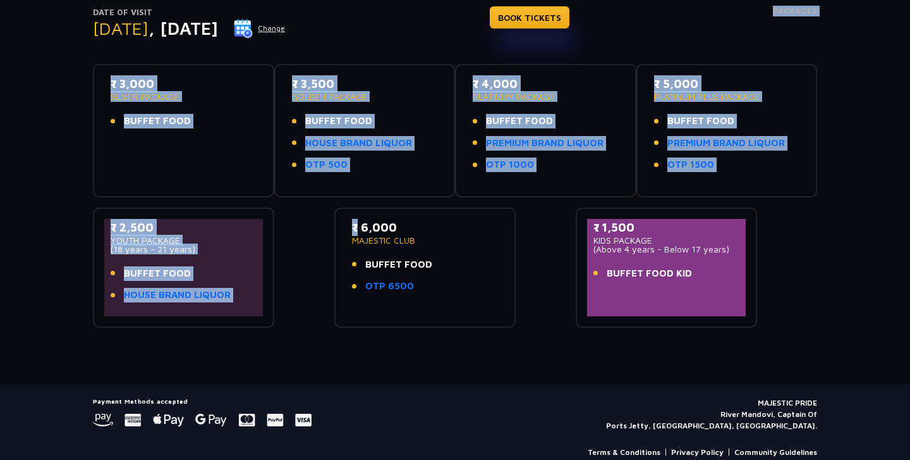
scroll to position [139, 0]
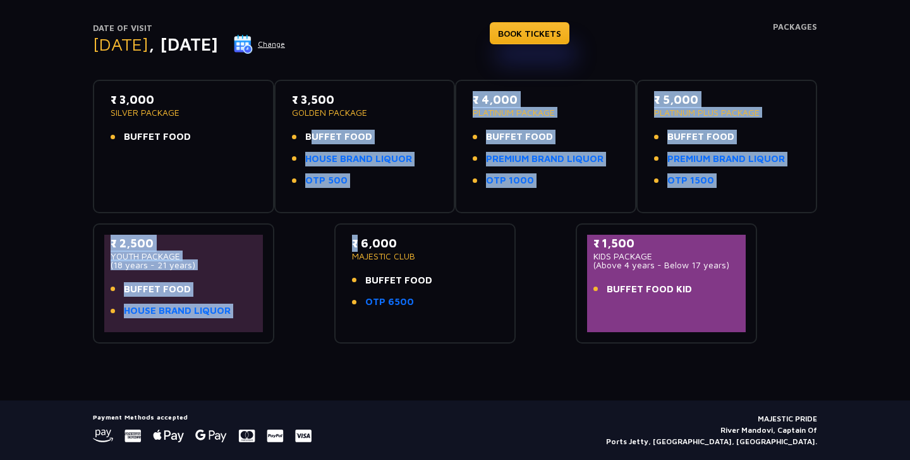
drag, startPoint x: 353, startPoint y: 259, endPoint x: 286, endPoint y: 127, distance: 148.2
click at [286, 128] on div "₹ 3,000 SILVER PACKAGE BUFFET FOOD ₹ 3,500 GOLDEN PACKAGE BUFFET FOOD HOUSE BRA…" at bounding box center [455, 207] width 725 height 274
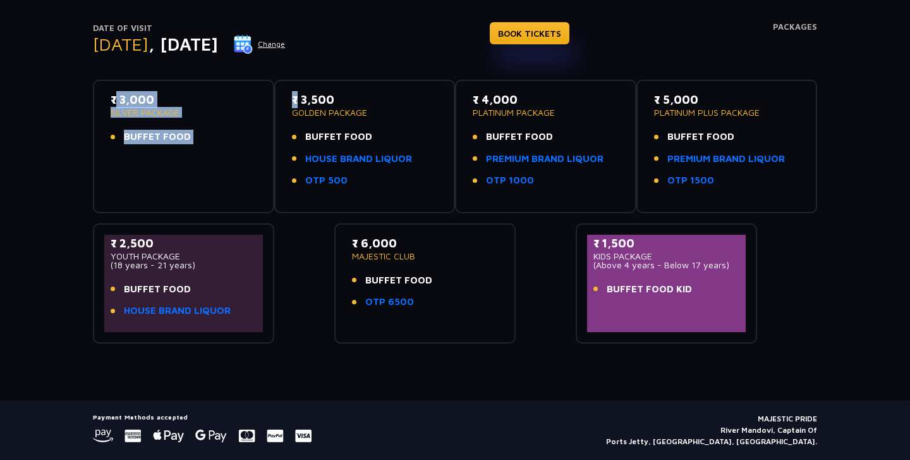
drag, startPoint x: 92, startPoint y: 202, endPoint x: 274, endPoint y: 197, distance: 181.5
click at [276, 200] on div "Date of Visit [DATE] Change BOOK TICKETS Packages ₹ 3,000 SILVER PACKAGE BUFFET…" at bounding box center [455, 160] width 740 height 366
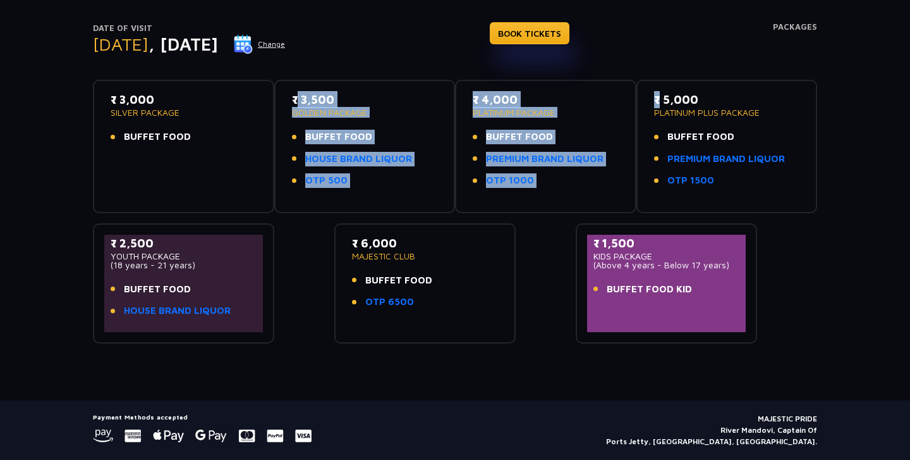
drag, startPoint x: 274, startPoint y: 197, endPoint x: 654, endPoint y: 201, distance: 380.0
click at [654, 201] on div "₹ 3,000 SILVER PACKAGE BUFFET FOOD ₹ 3,500 GOLDEN PACKAGE BUFFET FOOD HOUSE BRA…" at bounding box center [455, 207] width 725 height 274
drag, startPoint x: 632, startPoint y: 195, endPoint x: 833, endPoint y: 195, distance: 201.0
click at [833, 195] on div "Date of Visit [DATE] Change BOOK TICKETS Packages ₹ 3,000 SILVER PACKAGE BUFFET…" at bounding box center [455, 160] width 910 height 366
drag, startPoint x: 440, startPoint y: 309, endPoint x: 349, endPoint y: 249, distance: 109.1
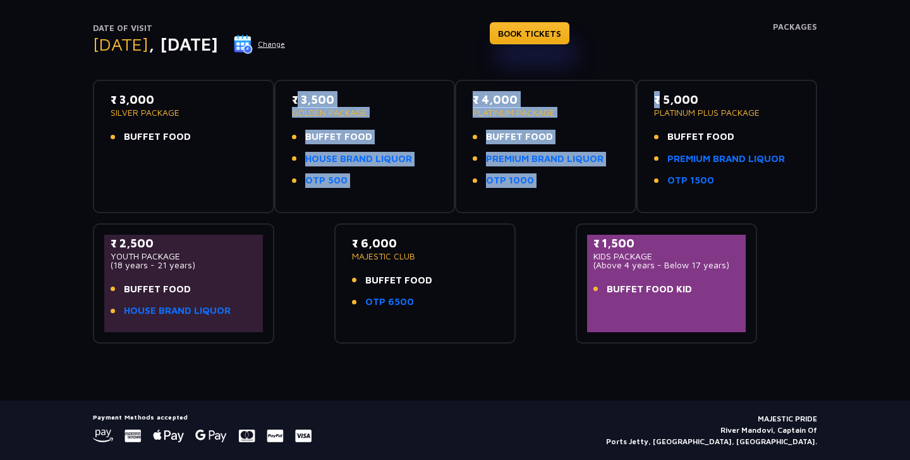
click at [349, 248] on div "₹ 6,000 MAJESTIC CLUB BUFFET FOOD OTP 6500" at bounding box center [425, 283] width 159 height 97
drag, startPoint x: 346, startPoint y: 242, endPoint x: 433, endPoint y: 308, distance: 108.7
click at [436, 309] on div "₹ 6,000 MAJESTIC CLUB BUFFET FOOD OTP 6500" at bounding box center [425, 283] width 159 height 97
